Goal: Communication & Community: Answer question/provide support

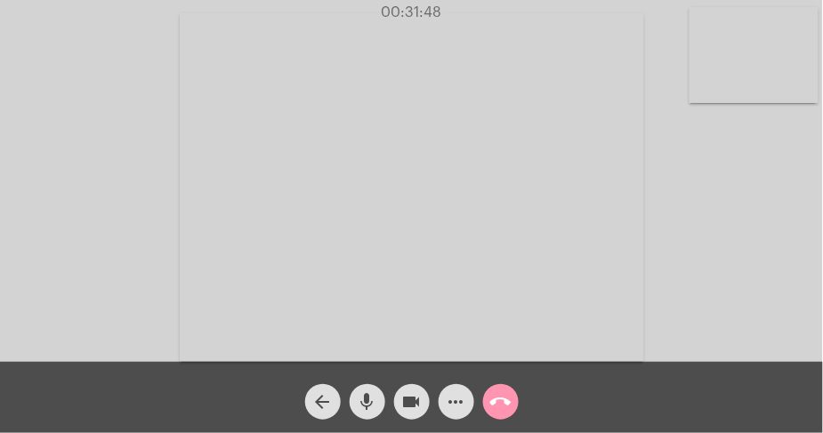
drag, startPoint x: 0, startPoint y: 0, endPoint x: 495, endPoint y: 263, distance: 560.4
click at [495, 263] on video at bounding box center [412, 187] width 464 height 349
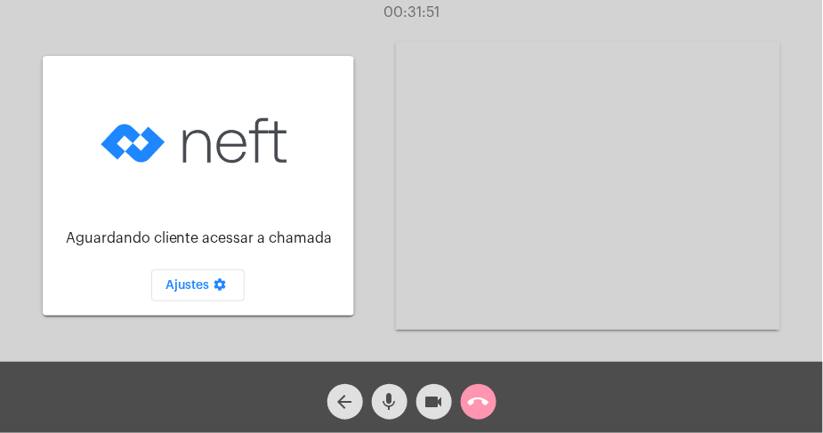
click at [482, 295] on video at bounding box center [588, 186] width 384 height 288
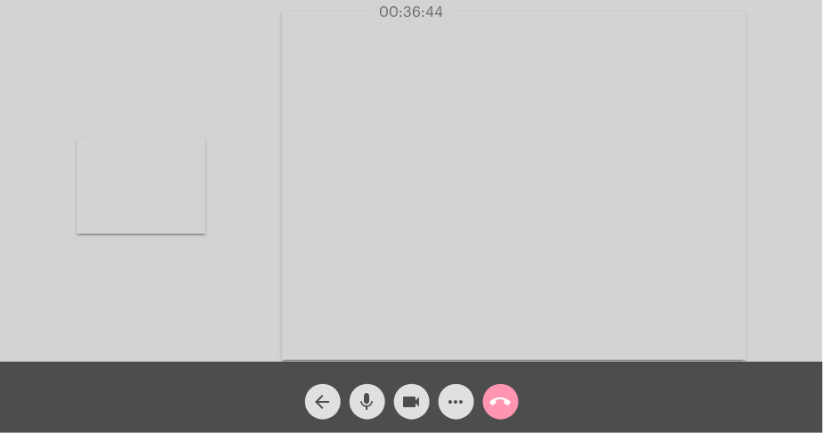
click at [206, 192] on div "Acessando Câmera e Microfone..." at bounding box center [411, 184] width 819 height 362
click at [222, 202] on div "Acessando Câmera e Microfone..." at bounding box center [411, 184] width 819 height 362
click at [188, 194] on video at bounding box center [141, 186] width 129 height 96
click at [586, 370] on div "arrow_back mic videocam more_horiz call_end" at bounding box center [411, 397] width 823 height 71
click at [552, 333] on video at bounding box center [412, 187] width 464 height 349
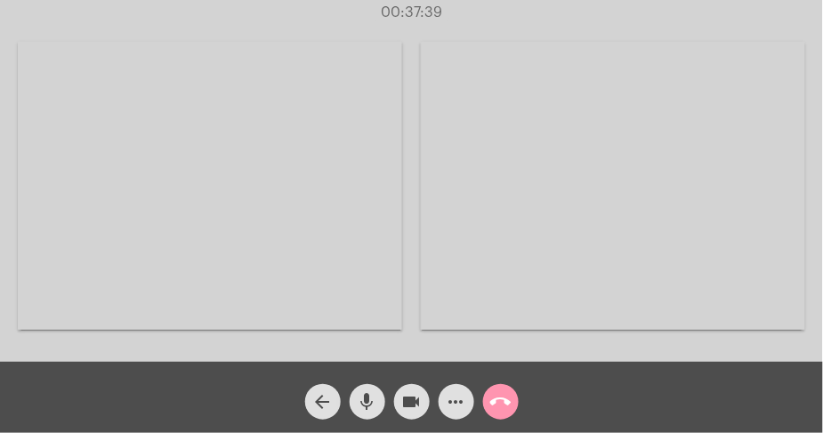
click at [353, 278] on video at bounding box center [210, 186] width 384 height 288
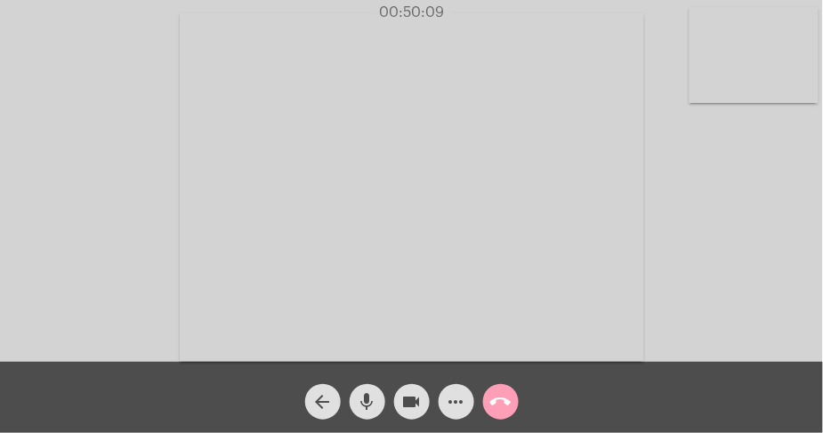
click at [502, 393] on mat-icon "call_end" at bounding box center [500, 401] width 21 height 21
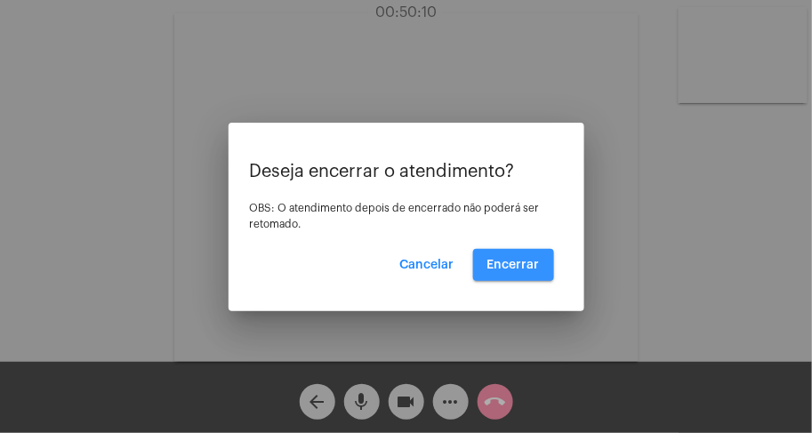
click at [523, 269] on span "Encerrar" at bounding box center [514, 265] width 52 height 12
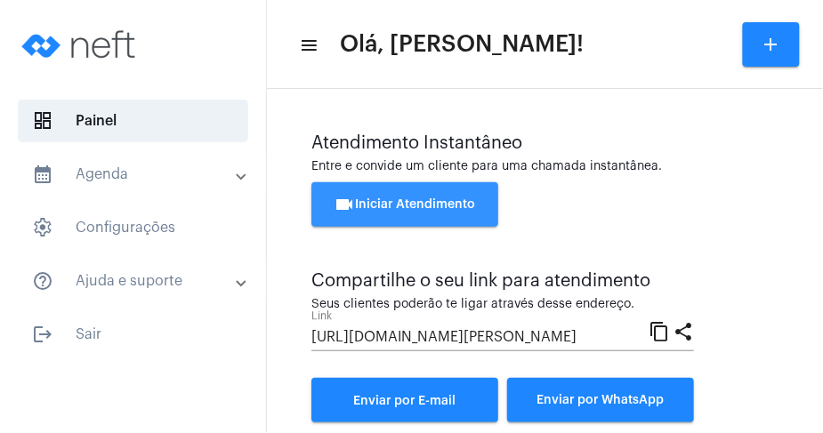
drag, startPoint x: 382, startPoint y: 206, endPoint x: 398, endPoint y: 217, distance: 19.2
click at [383, 207] on span "videocam Iniciar Atendimento" at bounding box center [405, 204] width 141 height 12
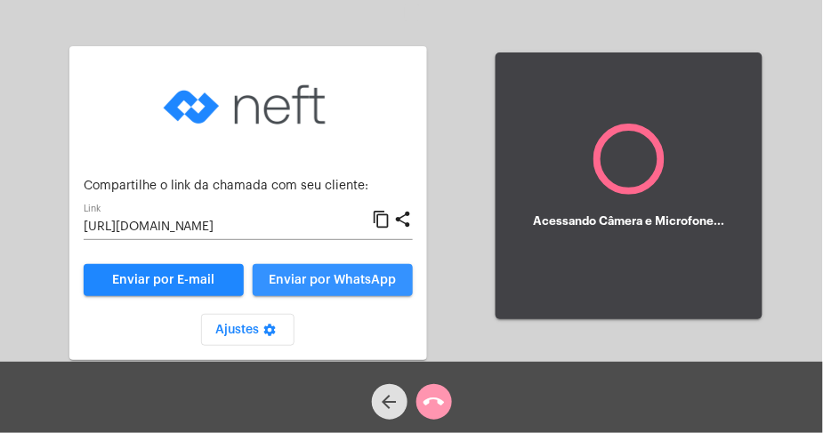
click at [362, 280] on span "Enviar por WhatsApp" at bounding box center [332, 280] width 127 height 12
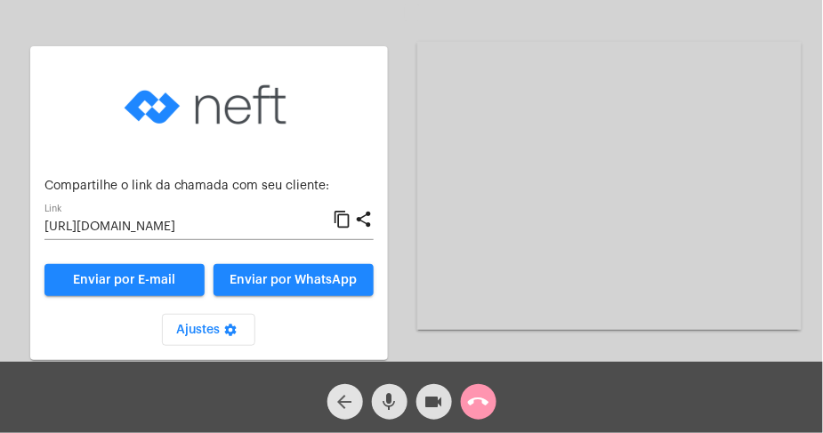
click at [342, 395] on mat-icon "arrow_back" at bounding box center [345, 401] width 21 height 21
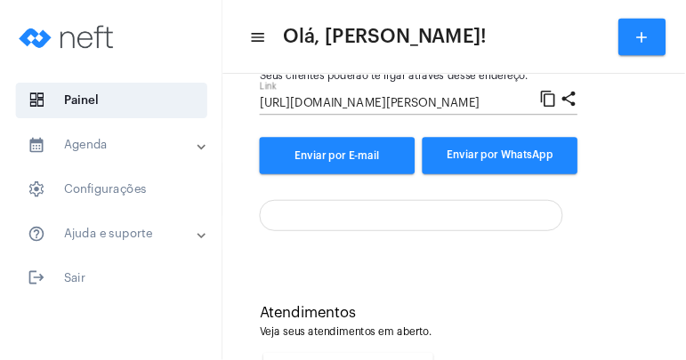
scroll to position [436, 0]
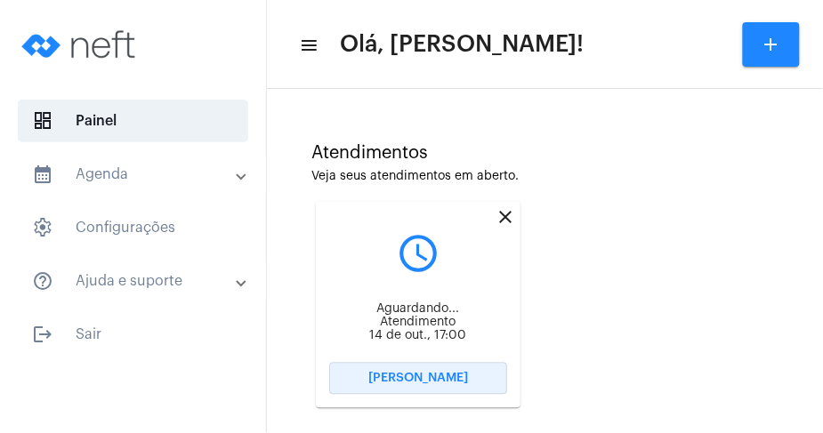
click at [447, 375] on span "[PERSON_NAME]" at bounding box center [418, 379] width 100 height 12
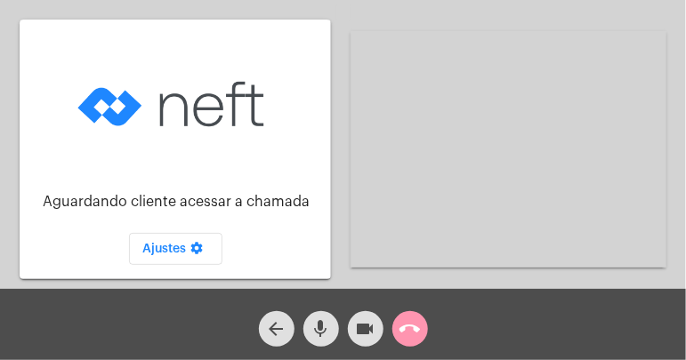
drag, startPoint x: 932, startPoint y: 4, endPoint x: 421, endPoint y: 298, distance: 589.5
click at [421, 298] on div "arrow_back mic videocam call_end" at bounding box center [343, 324] width 686 height 71
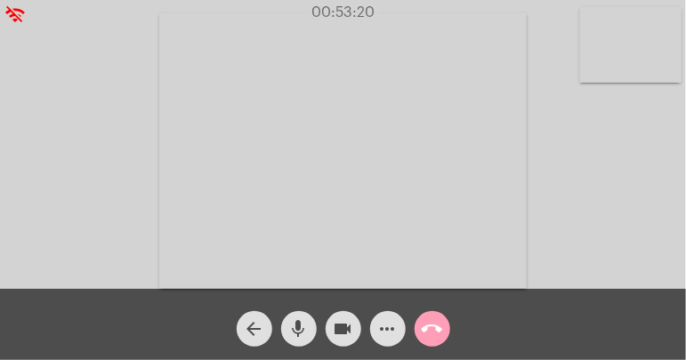
click at [439, 326] on mat-icon "call_end" at bounding box center [432, 329] width 21 height 21
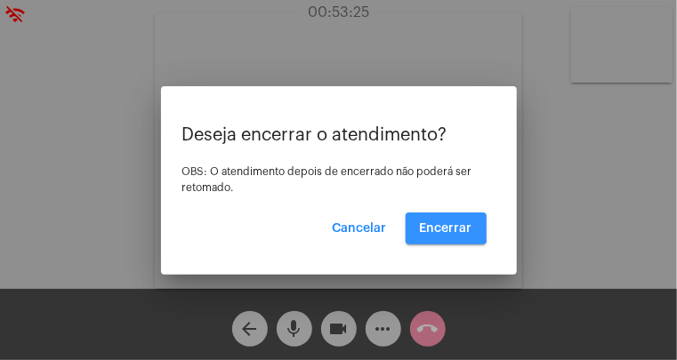
click at [444, 228] on span "Encerrar" at bounding box center [446, 228] width 52 height 12
